Goal: Find specific page/section: Find specific page/section

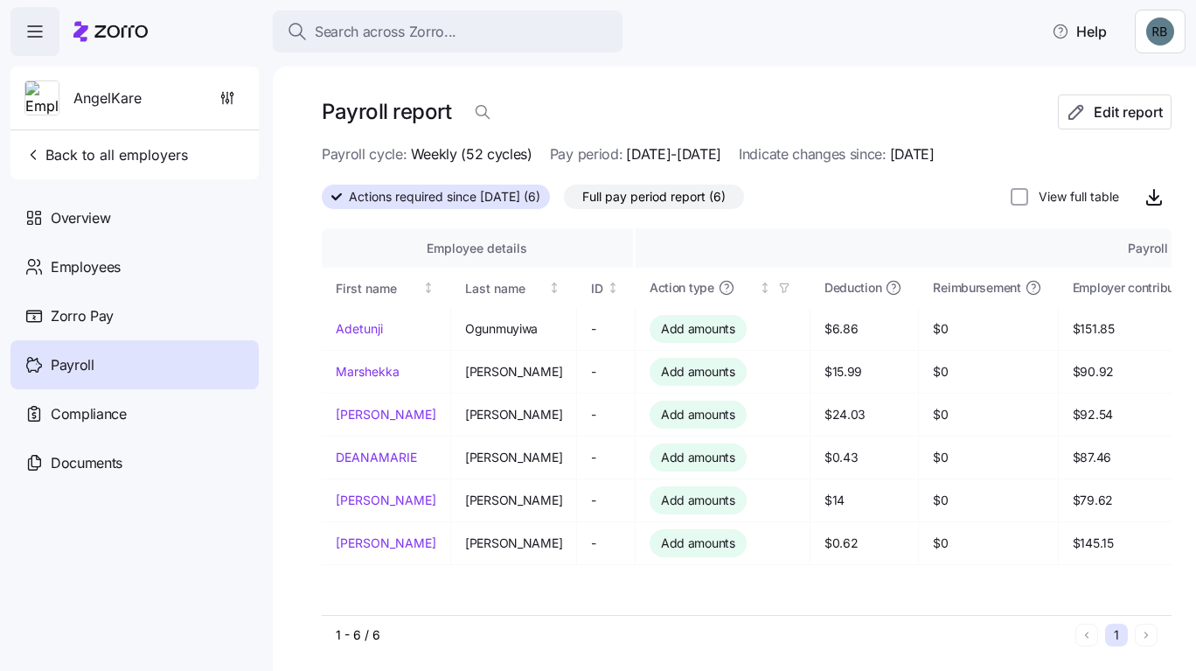
click at [94, 232] on div "Overview" at bounding box center [134, 217] width 248 height 49
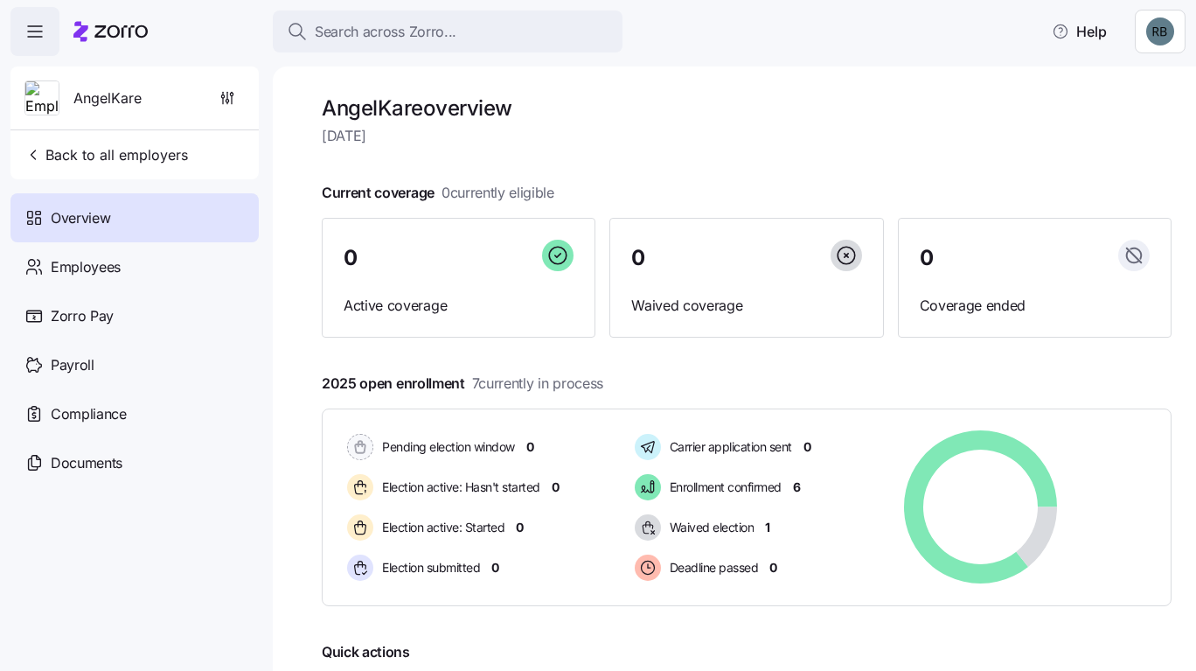
drag, startPoint x: 641, startPoint y: 379, endPoint x: 315, endPoint y: 376, distance: 326.1
click at [315, 376] on div "AngelKare overview Monday, September 29 Current coverage 0 currently eligible 0…" at bounding box center [734, 368] width 923 height 604
click at [360, 337] on div "0 Active coverage" at bounding box center [459, 278] width 274 height 121
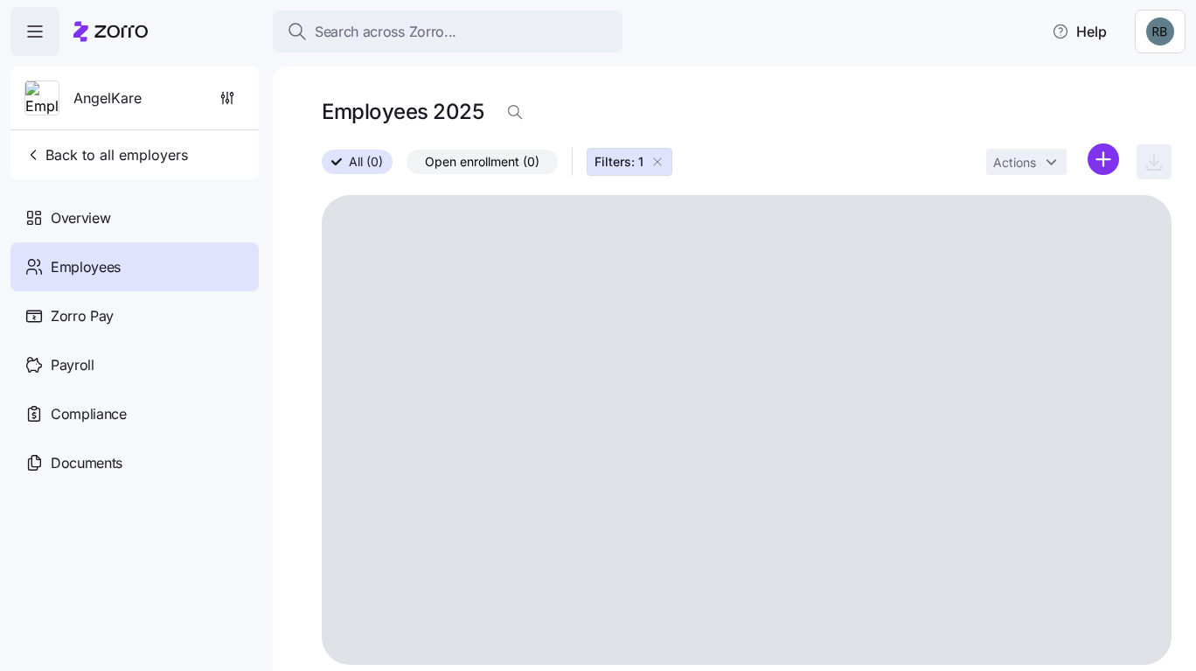
click at [108, 215] on span "Overview" at bounding box center [80, 218] width 59 height 22
